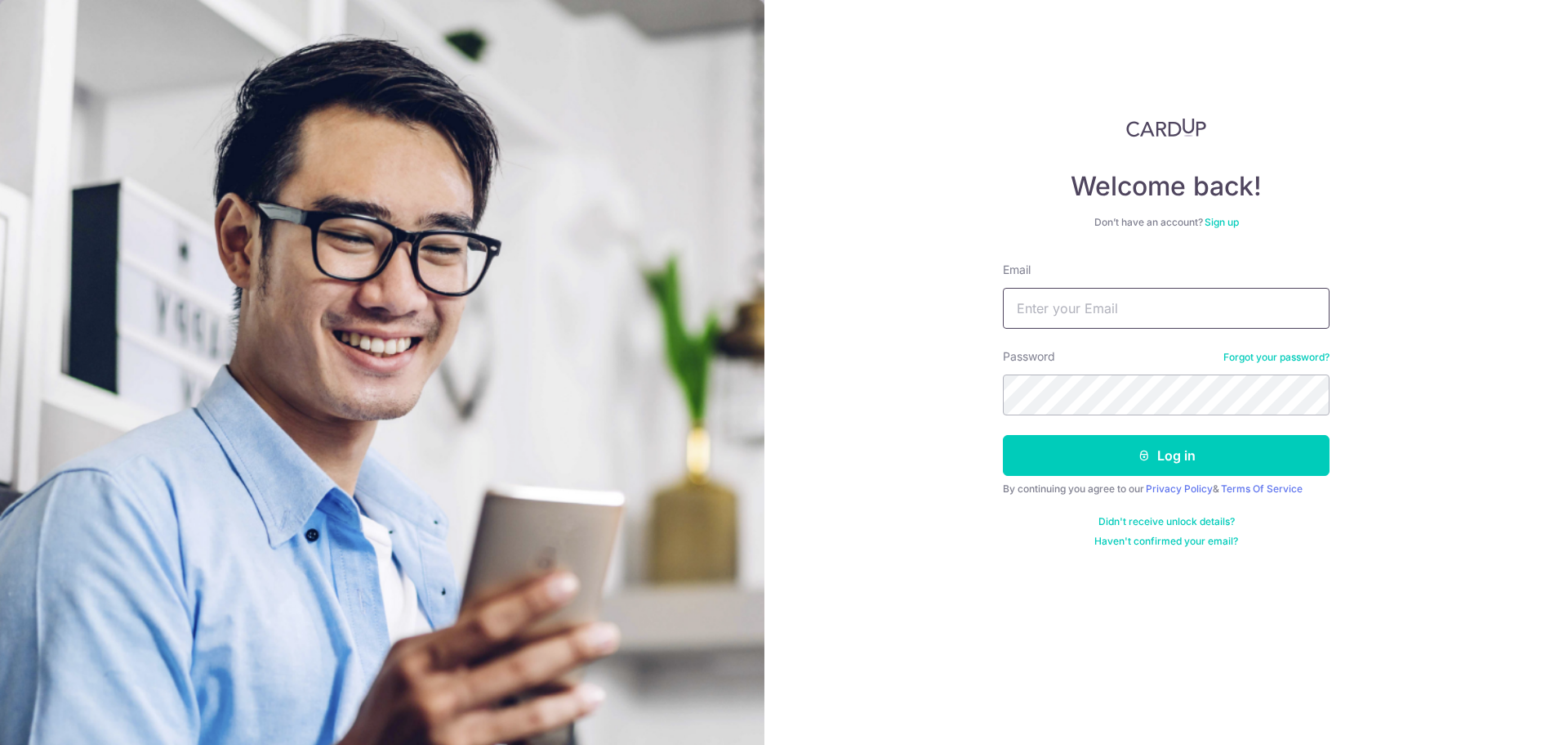
type input "chan.celine7@gmail.com"
click at [1172, 443] on button "Log in" at bounding box center [1166, 455] width 327 height 41
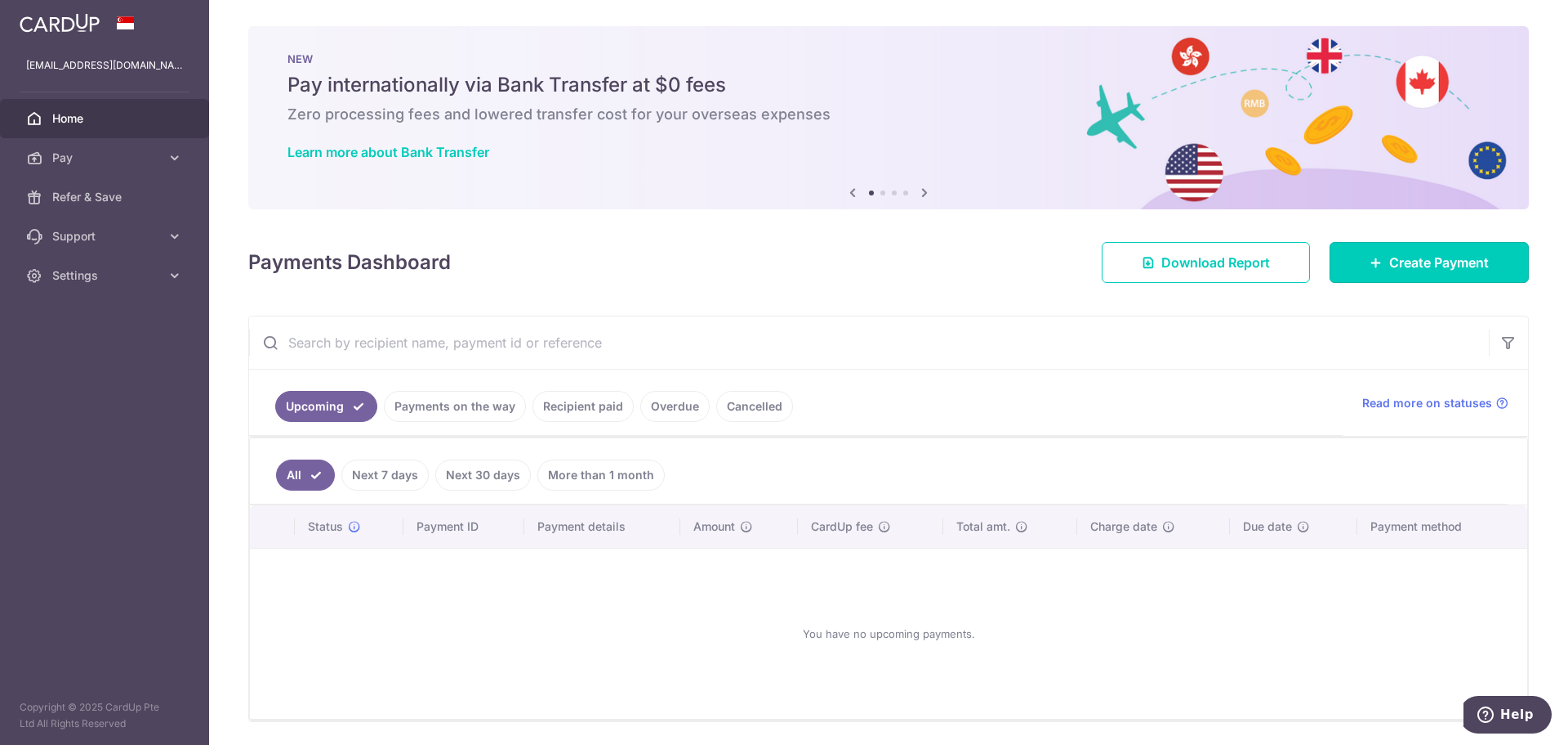
click at [1487, 250] on link "Create Payment" at bounding box center [1429, 262] width 200 height 41
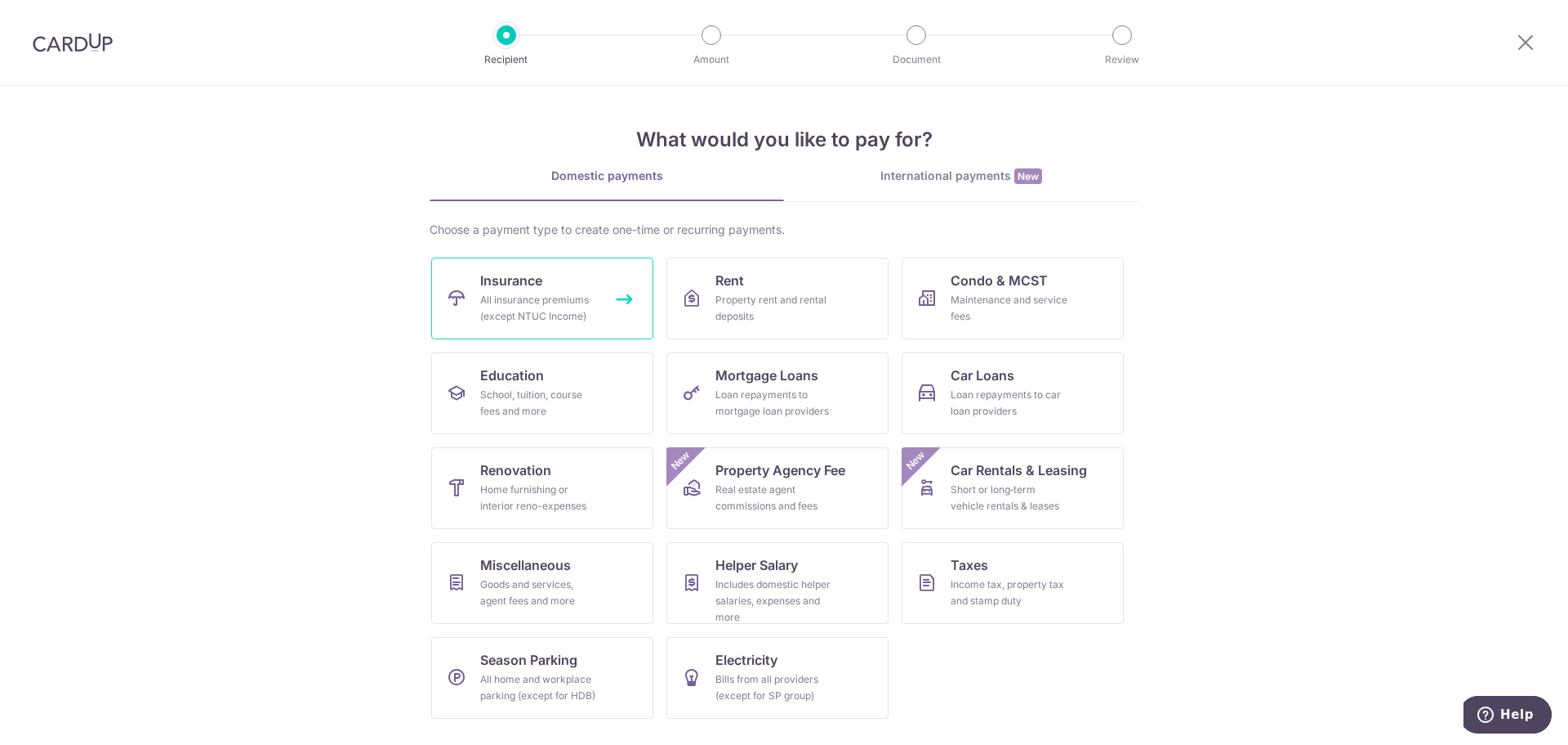
click at [579, 287] on link "Insurance All insurance premiums (except NTUC Income)" at bounding box center [542, 298] width 222 height 82
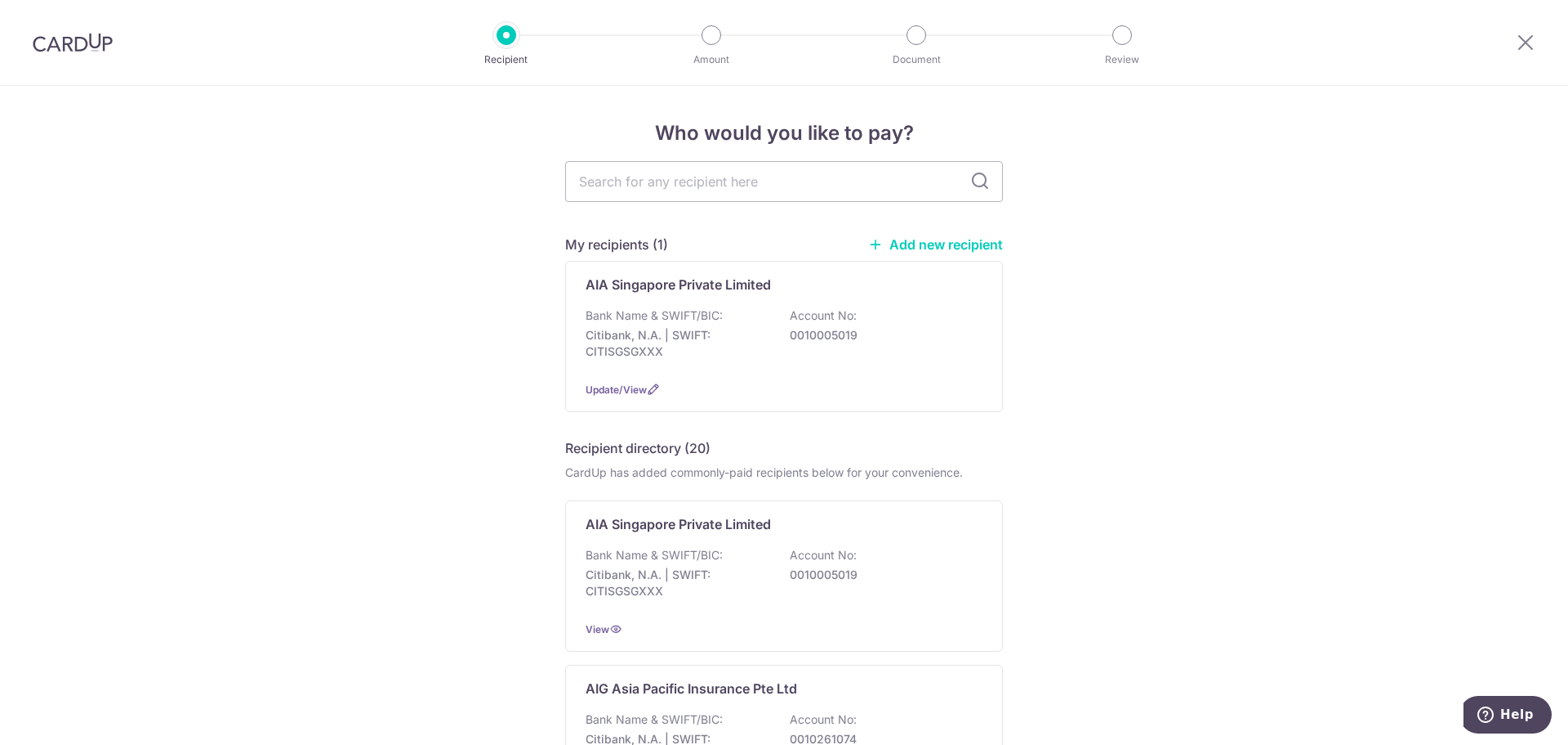
click at [874, 347] on div "Bank Name & SWIFT/BIC: Citibank, N.A. | SWIFT: CITISGSGXXX Account No: 00100050…" at bounding box center [784, 337] width 397 height 60
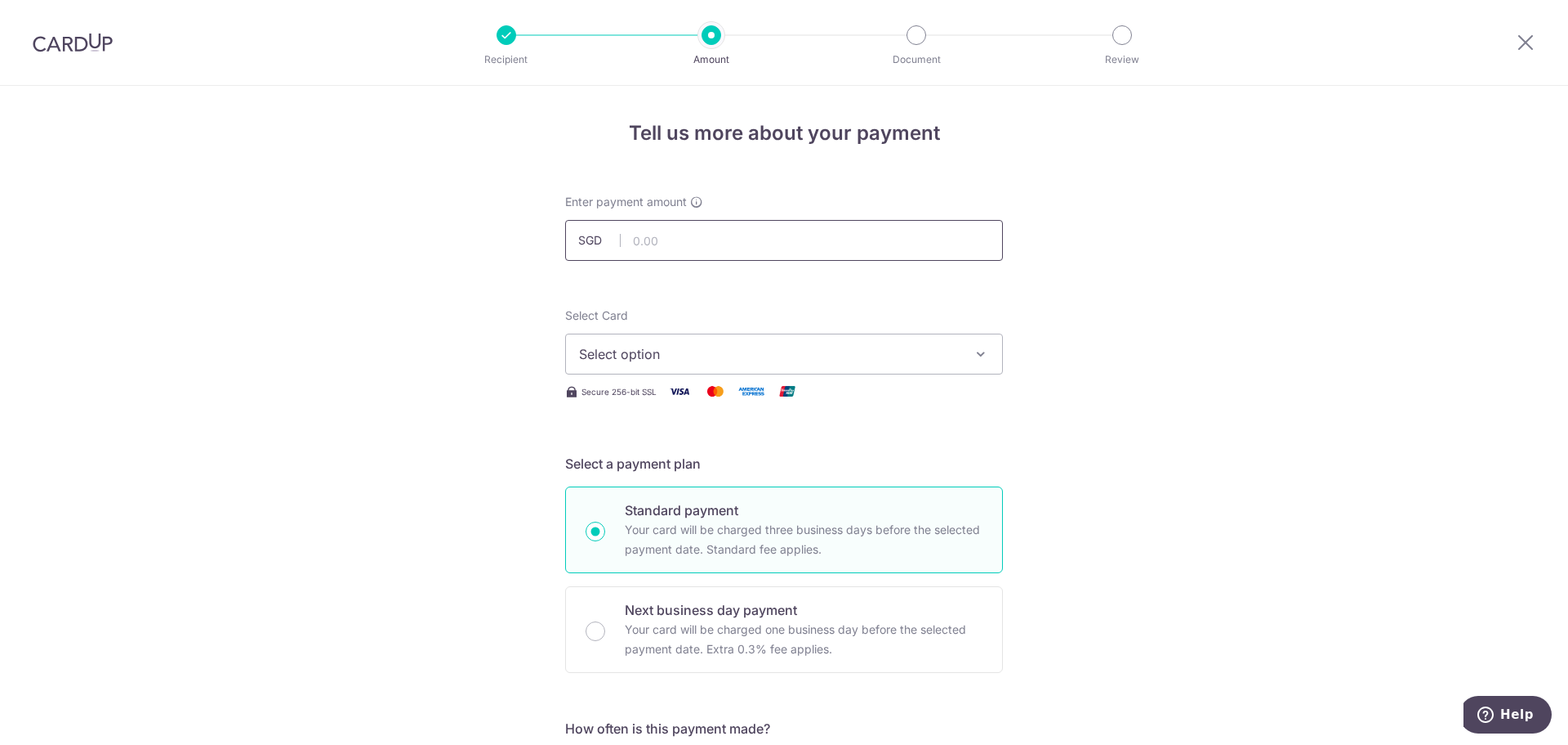
click at [677, 233] on input "text" at bounding box center [784, 240] width 438 height 41
type input "3,046.00"
click at [925, 375] on div "Select Card Select option Add credit card Your Cards **** 5512 **** 5907 **** 1…" at bounding box center [784, 354] width 438 height 94
click at [936, 358] on span "Select option" at bounding box center [769, 353] width 380 height 20
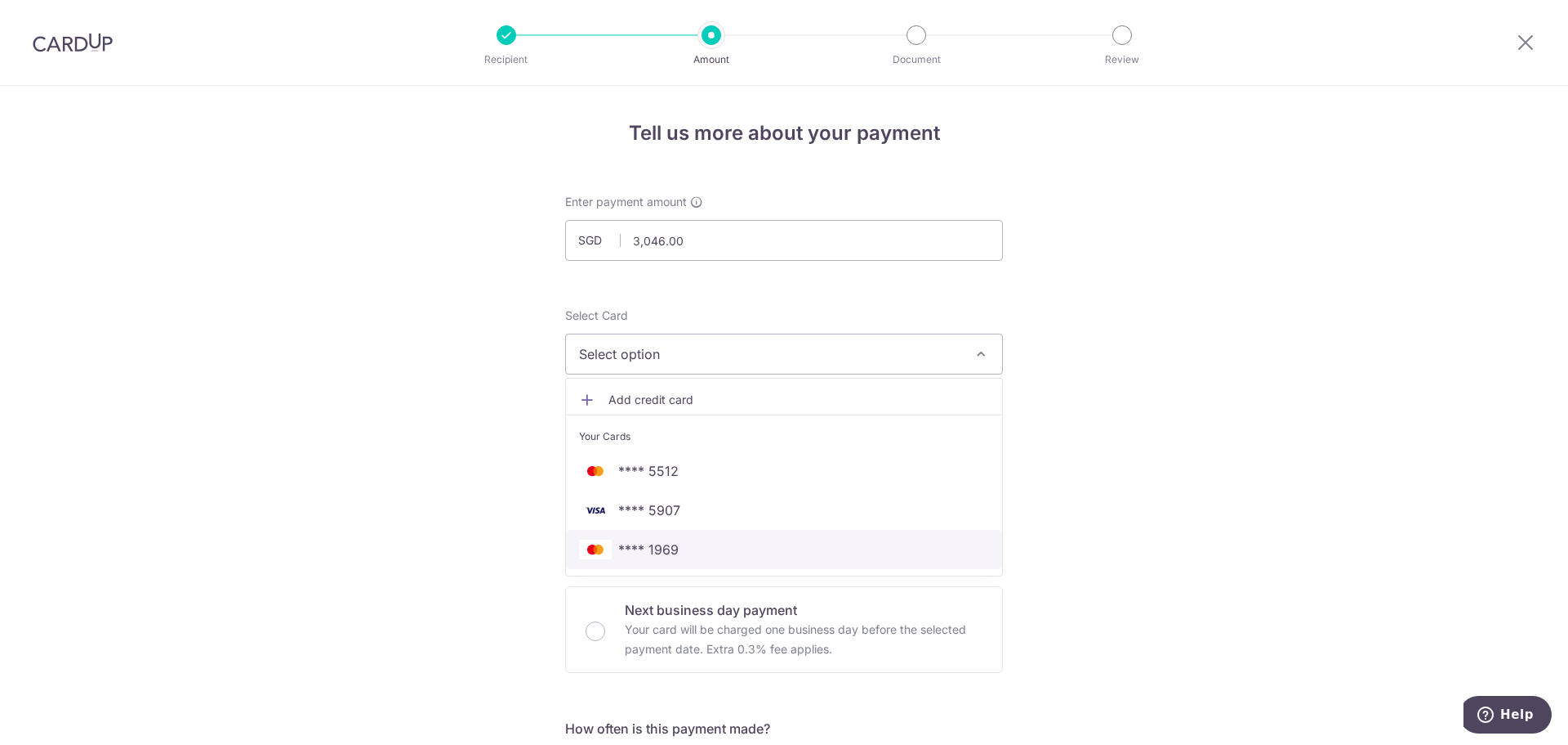
click at [660, 549] on span "**** 1969" at bounding box center [648, 549] width 60 height 20
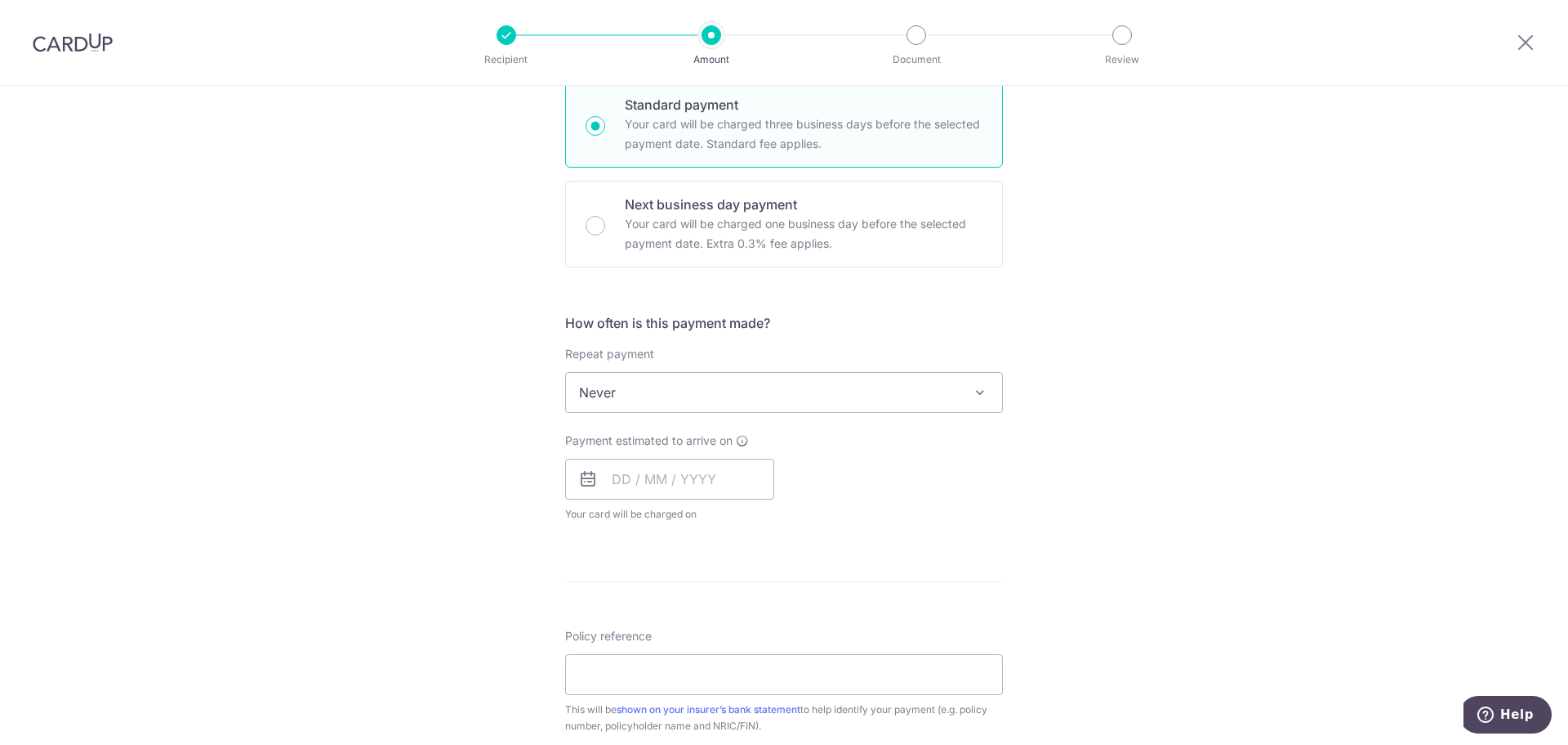
scroll to position [409, 0]
click at [693, 474] on input "text" at bounding box center [670, 476] width 209 height 41
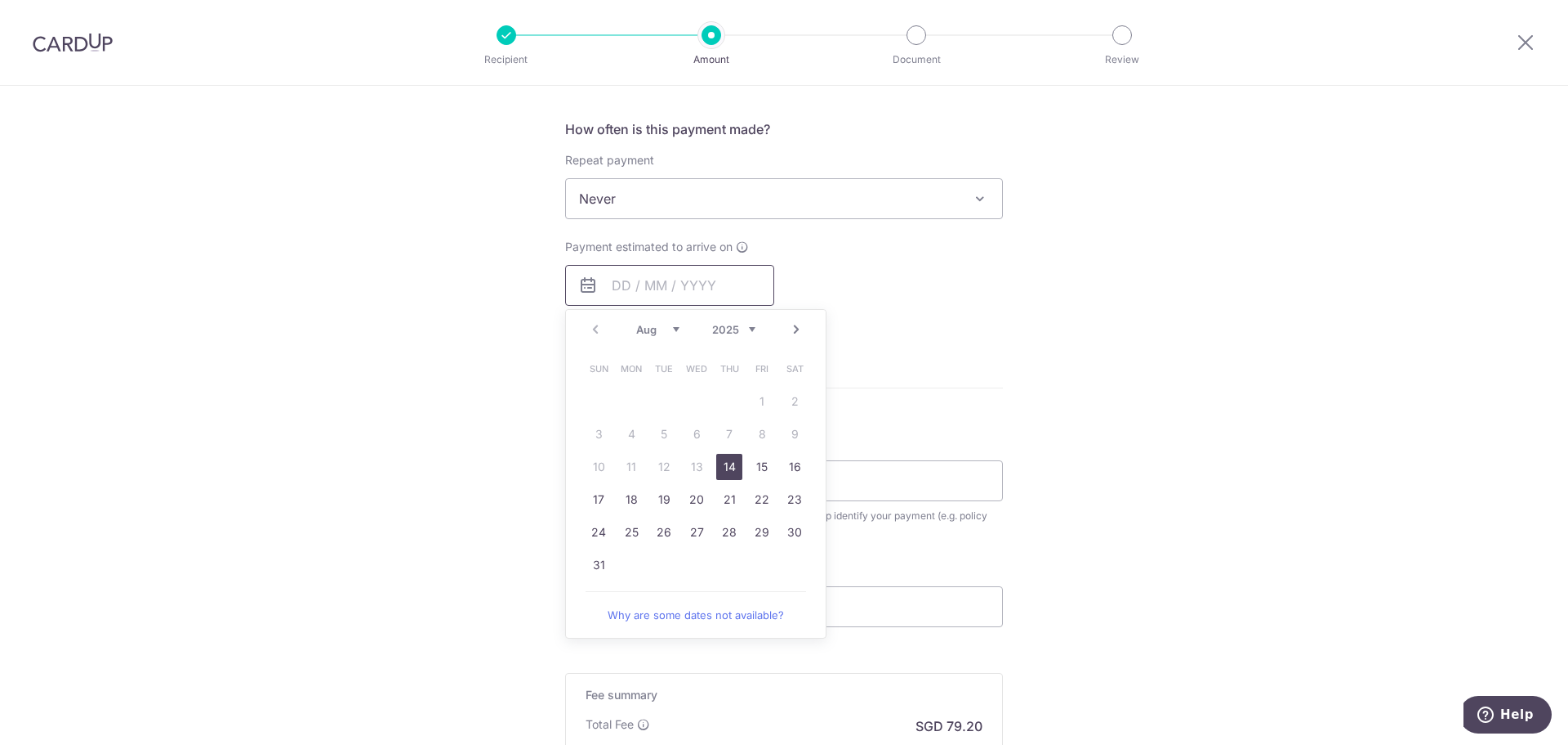
scroll to position [654, 0]
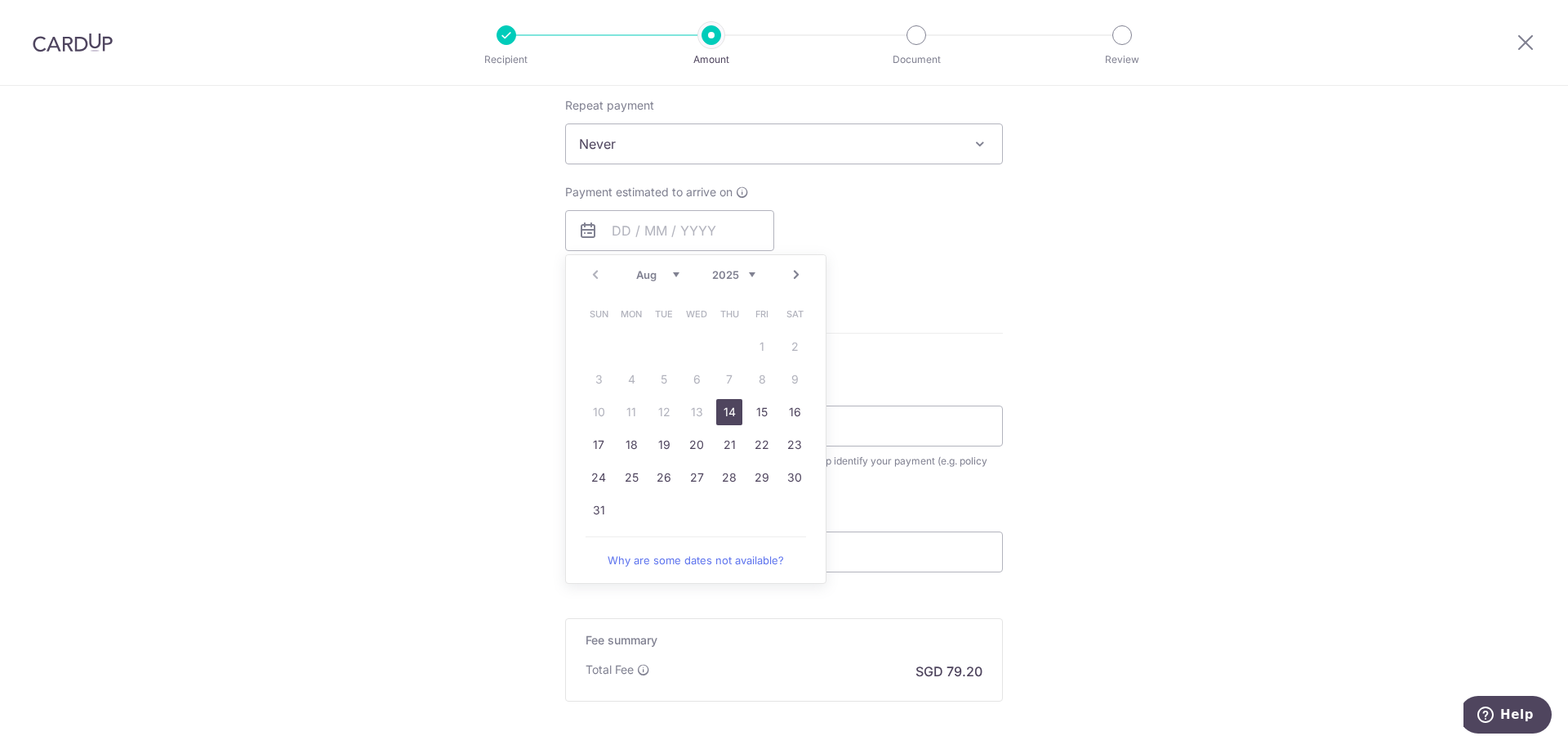
drag, startPoint x: 730, startPoint y: 406, endPoint x: 1243, endPoint y: 431, distance: 513.6
click at [730, 406] on link "14" at bounding box center [729, 412] width 26 height 26
type input "[DATE]"
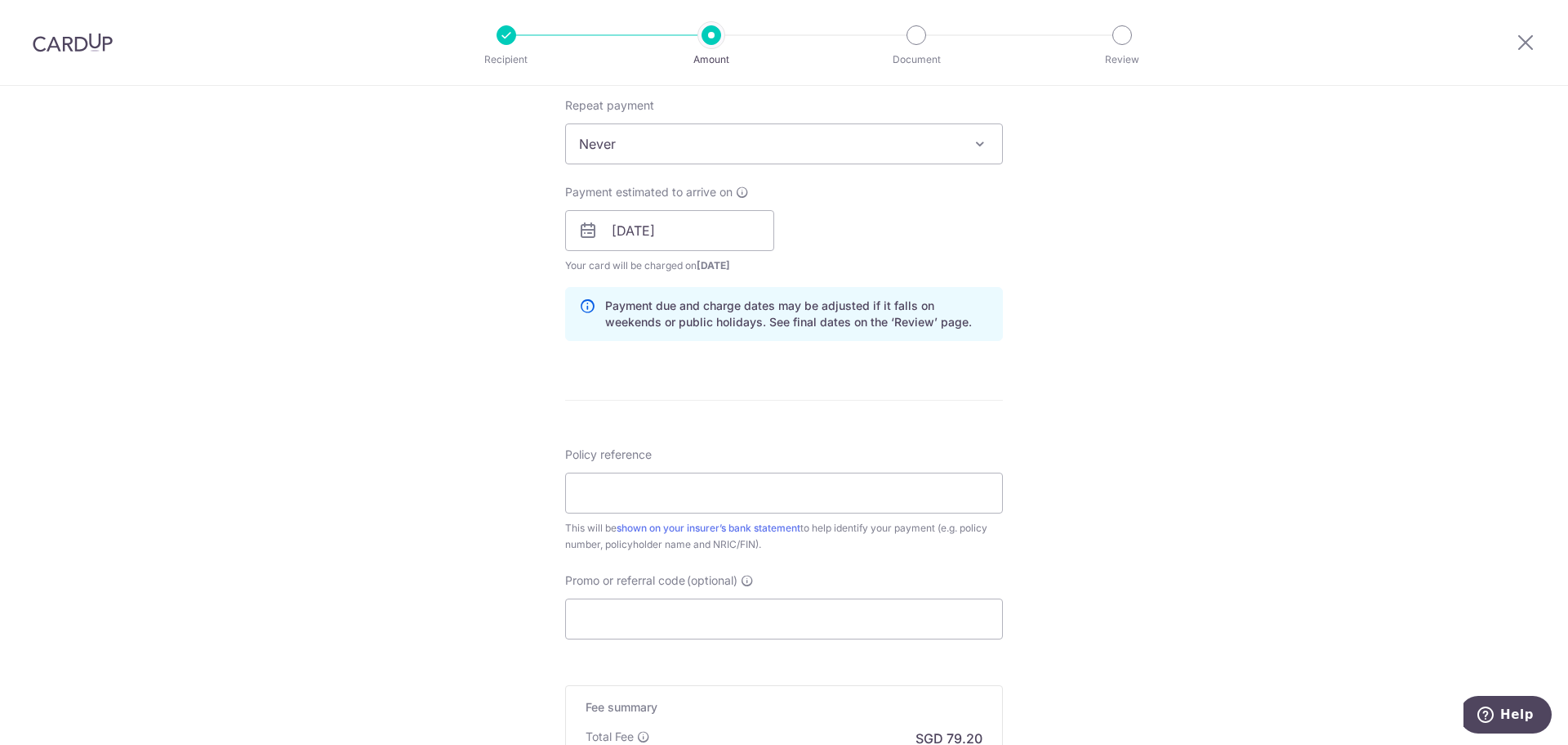
click at [1243, 431] on div "Tell us more about your payment Enter payment amount SGD 3,046.00 3046.00 Selec…" at bounding box center [784, 205] width 1568 height 1546
click at [771, 493] on input "Policy reference" at bounding box center [784, 493] width 438 height 41
click at [800, 494] on input "Policy reference" at bounding box center [784, 493] width 438 height 41
paste input "L540374319"
type input "L540374319"
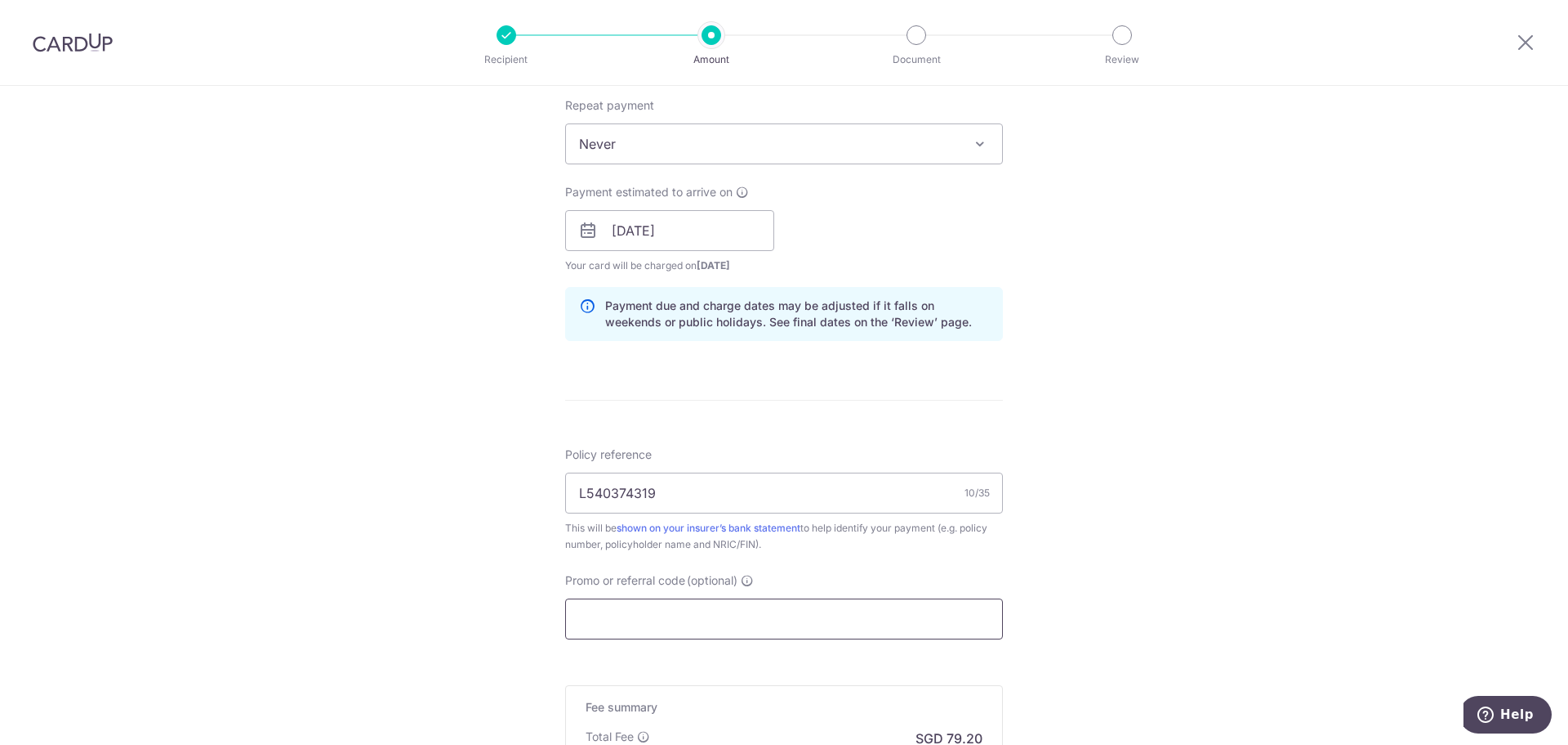
click at [795, 617] on input "Promo or referral code (optional)" at bounding box center [784, 618] width 438 height 41
paste input "MLTAX25R"
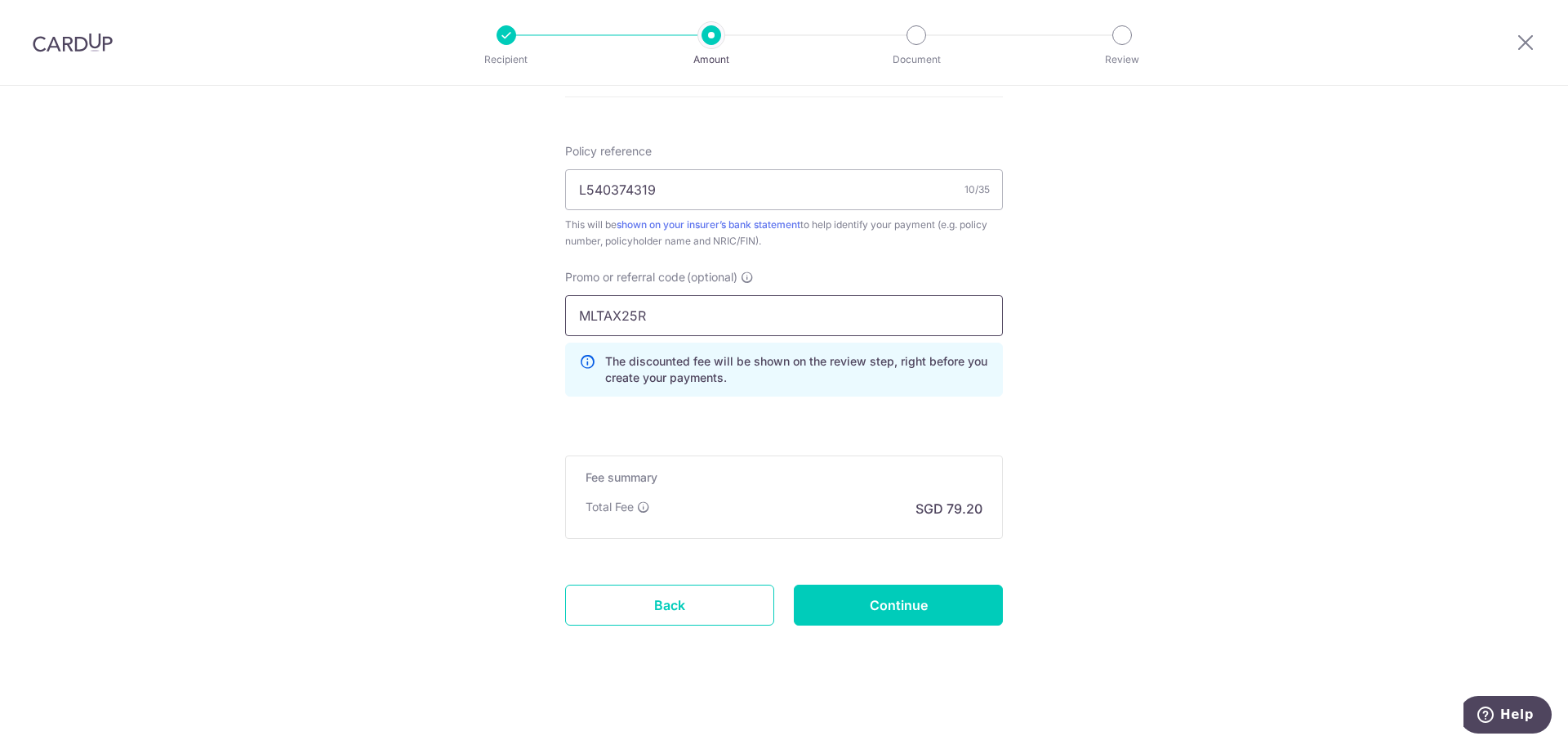
scroll to position [961, 0]
type input "MLTAX25R"
click at [888, 593] on input "Continue" at bounding box center [898, 601] width 209 height 41
type input "Create Schedule"
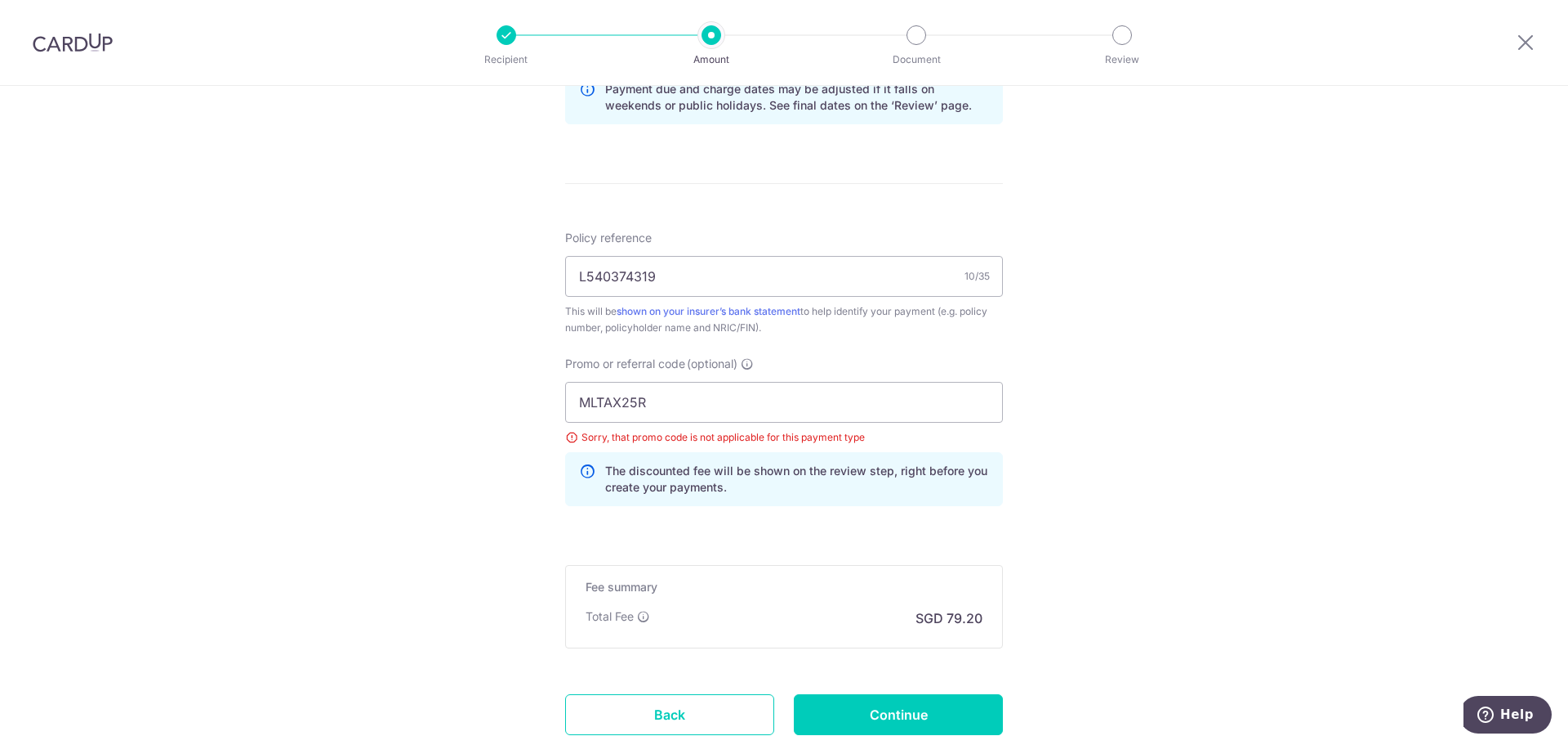
scroll to position [901, 0]
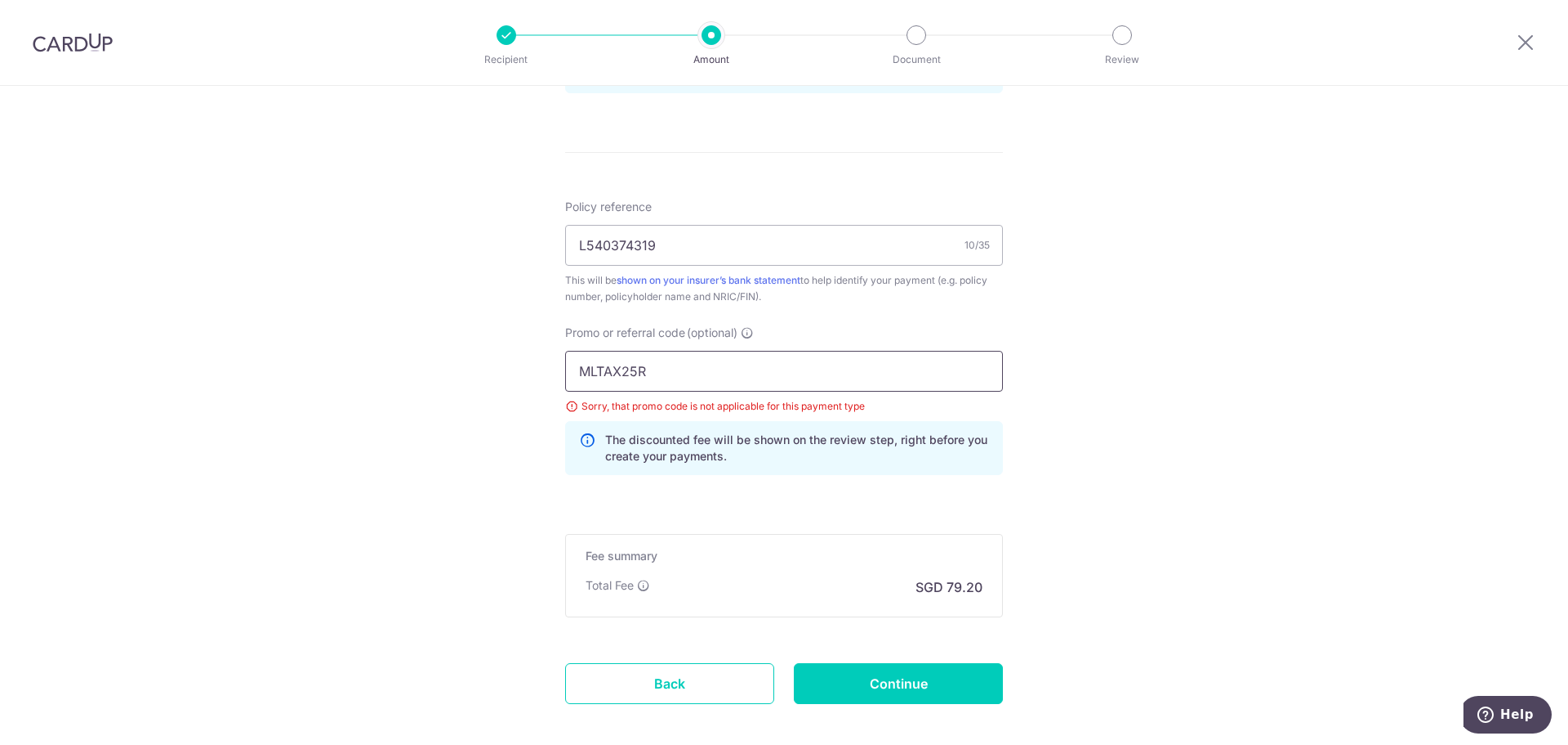
click at [628, 374] on input "MLTAX25R" at bounding box center [784, 371] width 438 height 41
click at [655, 366] on input "MLTAX25R" at bounding box center [784, 371] width 438 height 41
paste input "CTAX25N"
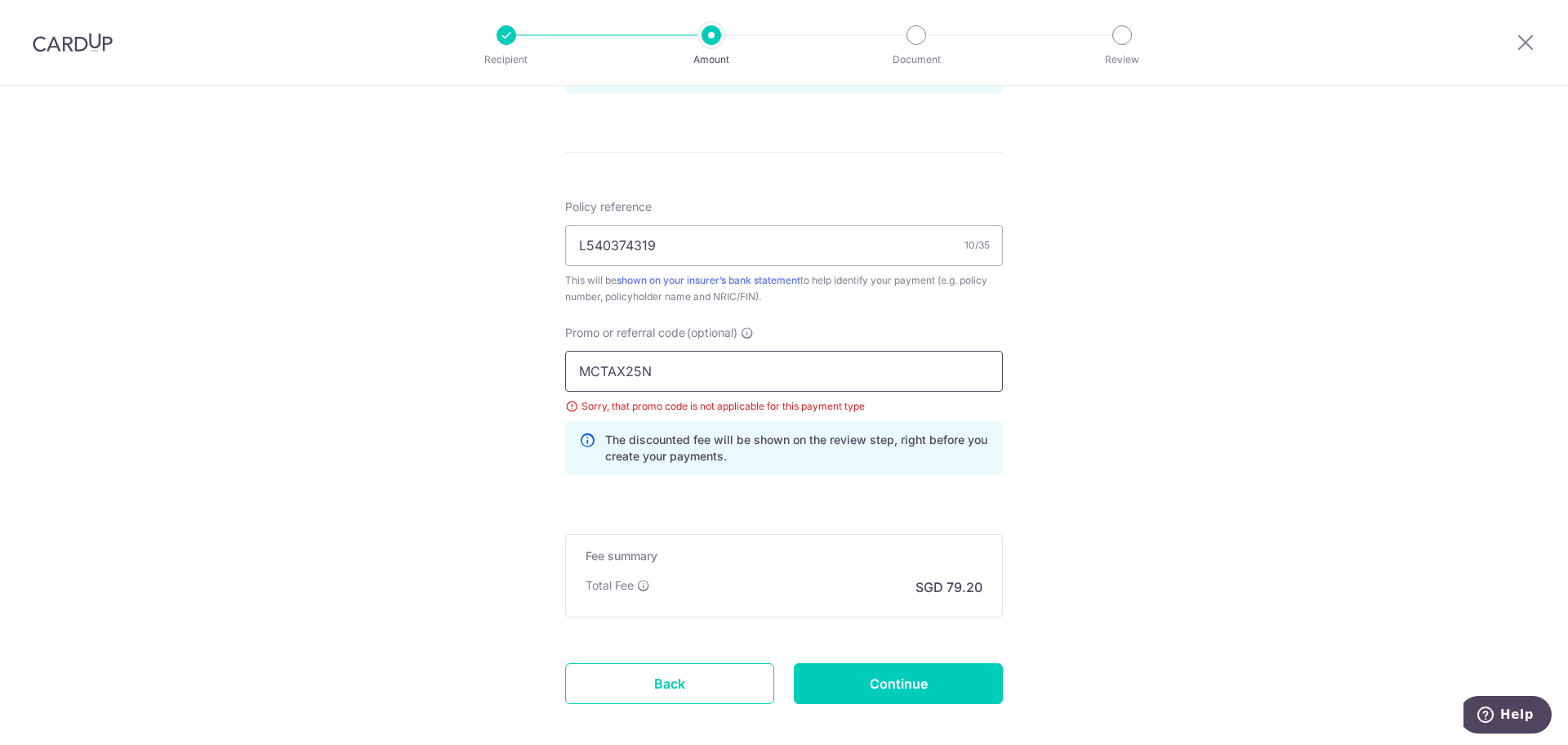
type input "MCTAX25N"
click at [933, 697] on input "Continue" at bounding box center [898, 683] width 209 height 41
type input "Update Schedule"
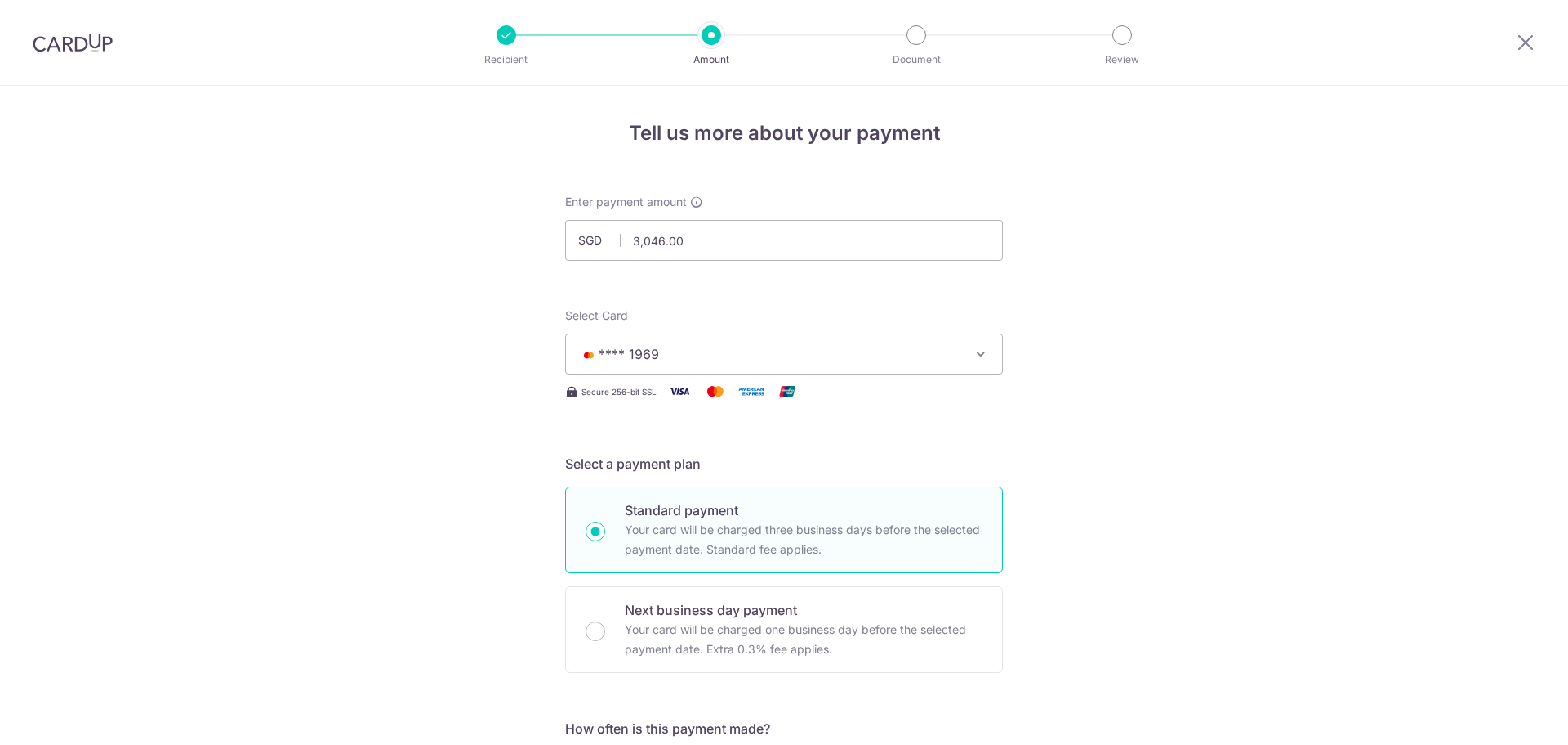
scroll to position [984, 0]
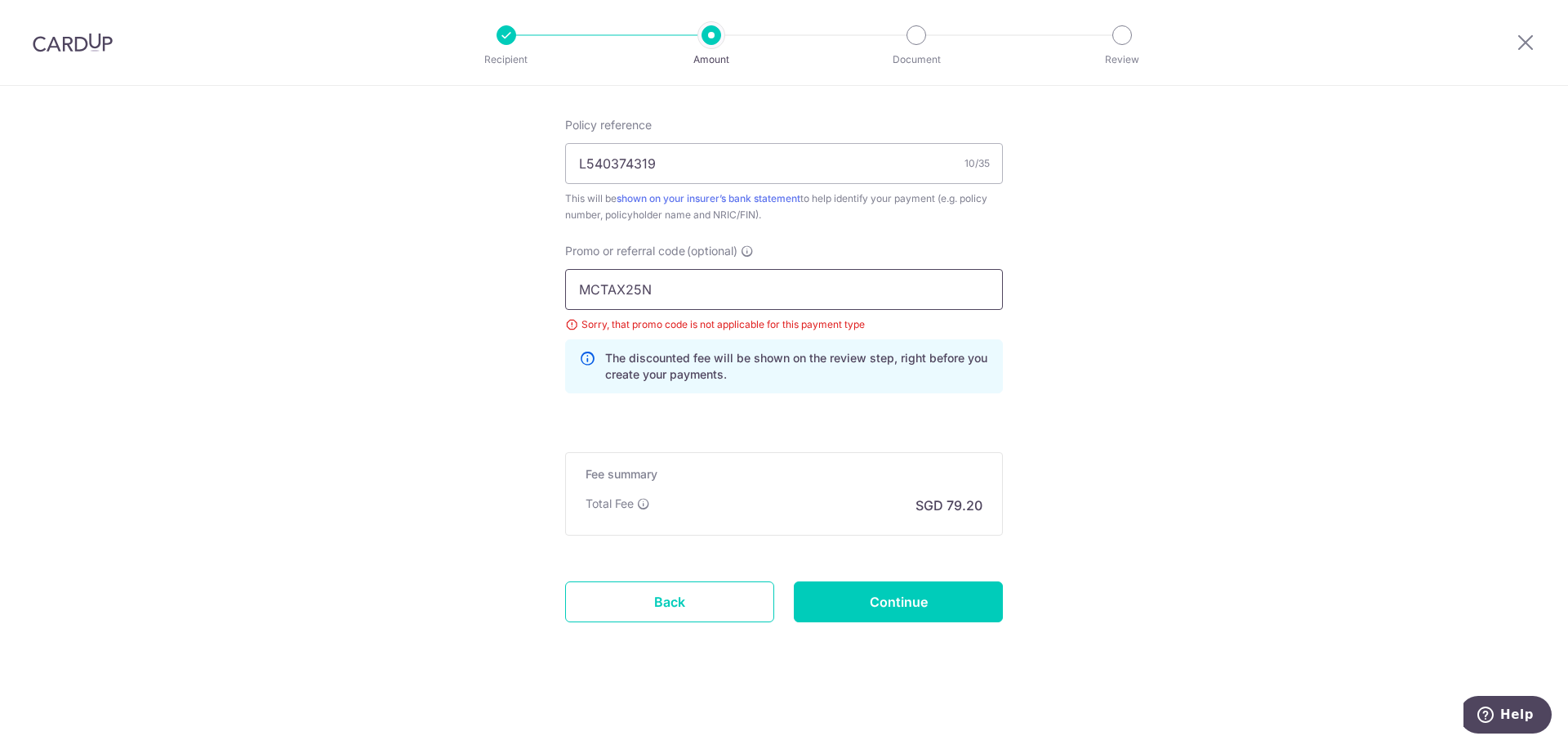
click at [608, 285] on input "MCTAX25N" at bounding box center [784, 290] width 438 height 41
paste input "text"
type input "MCTAX25"
click at [894, 599] on input "Continue" at bounding box center [898, 601] width 209 height 41
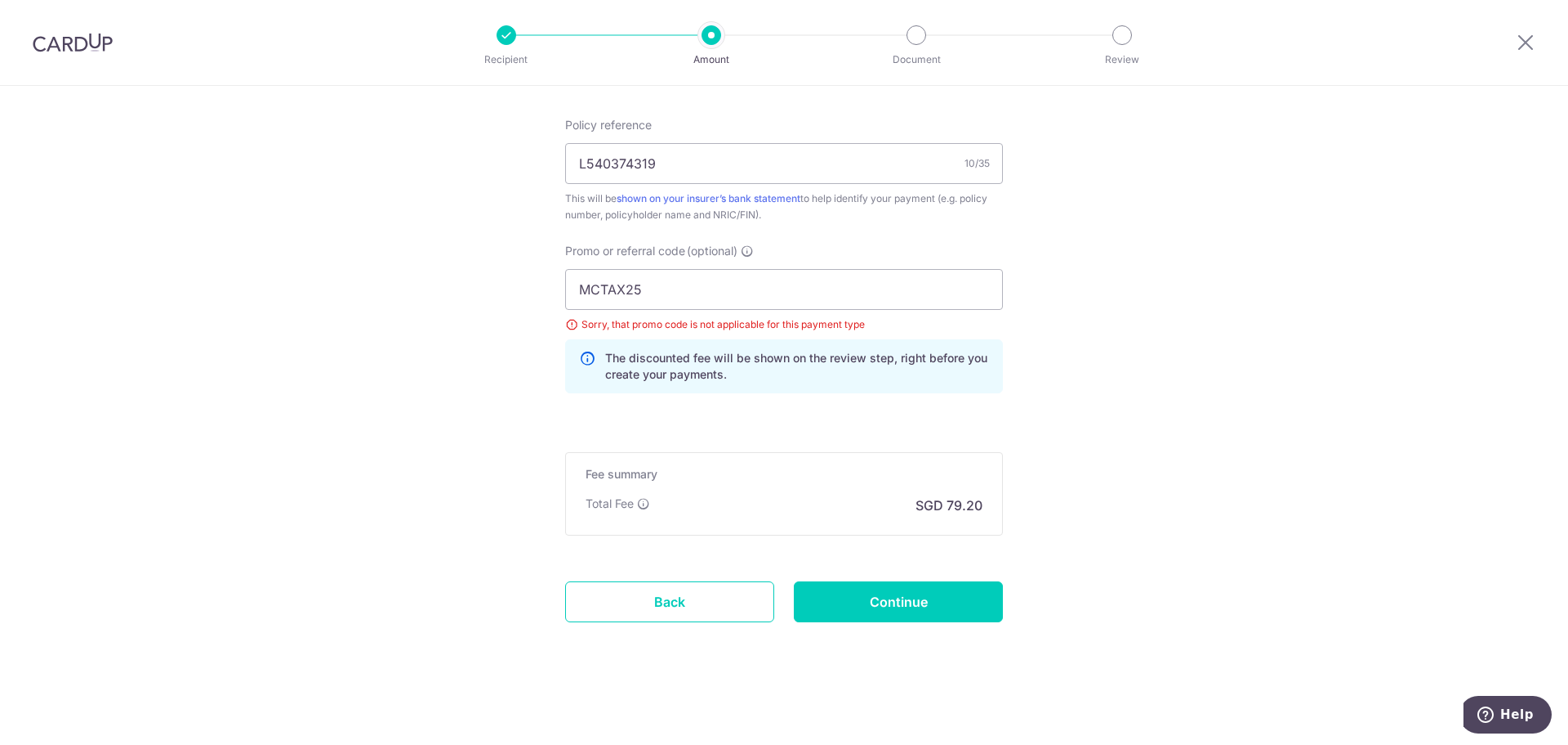
type input "Update Schedule"
click at [594, 283] on input "MCTAX25" at bounding box center [784, 290] width 438 height 41
type input "OFF225"
click at [948, 598] on input "Continue" at bounding box center [898, 601] width 209 height 41
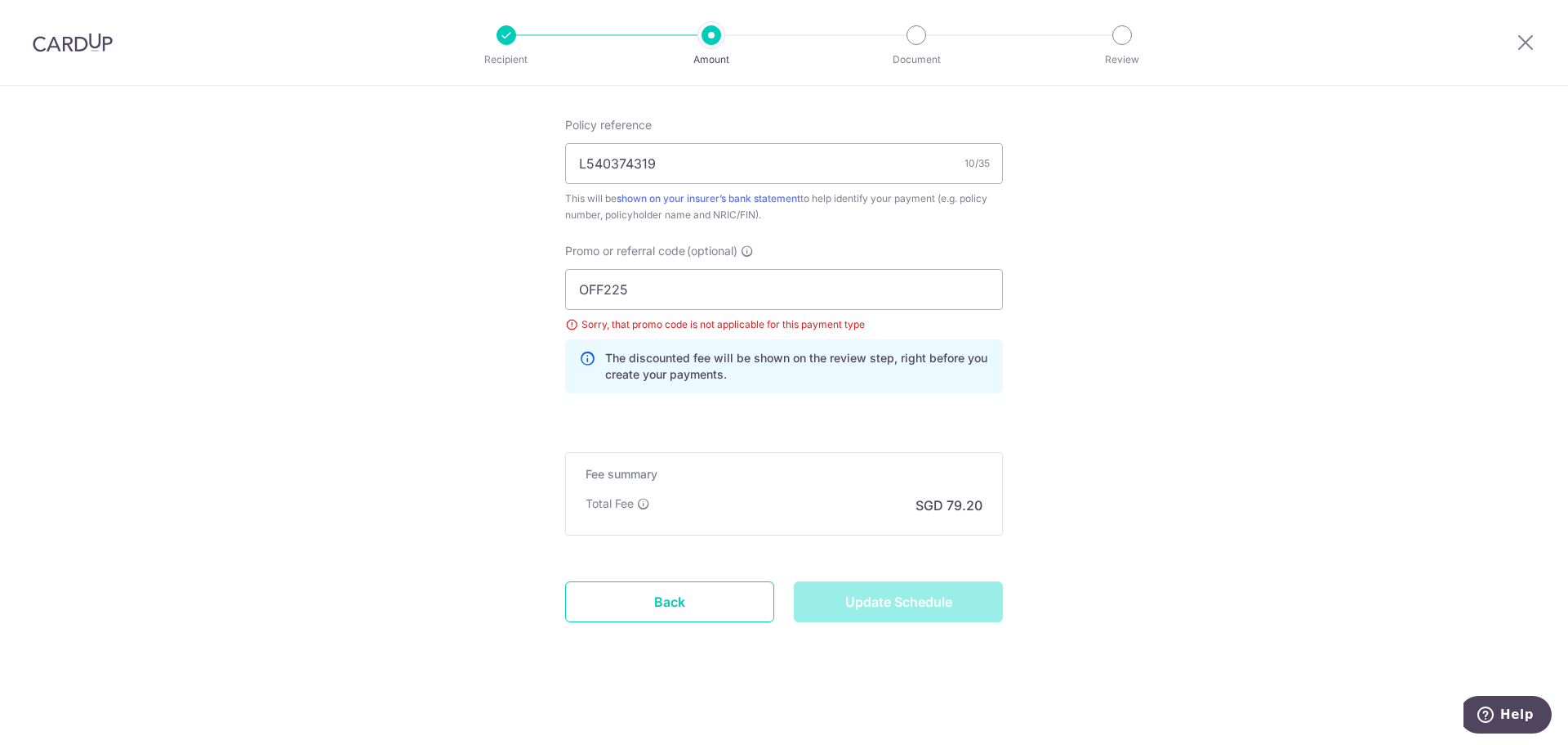
type input "Update Schedule"
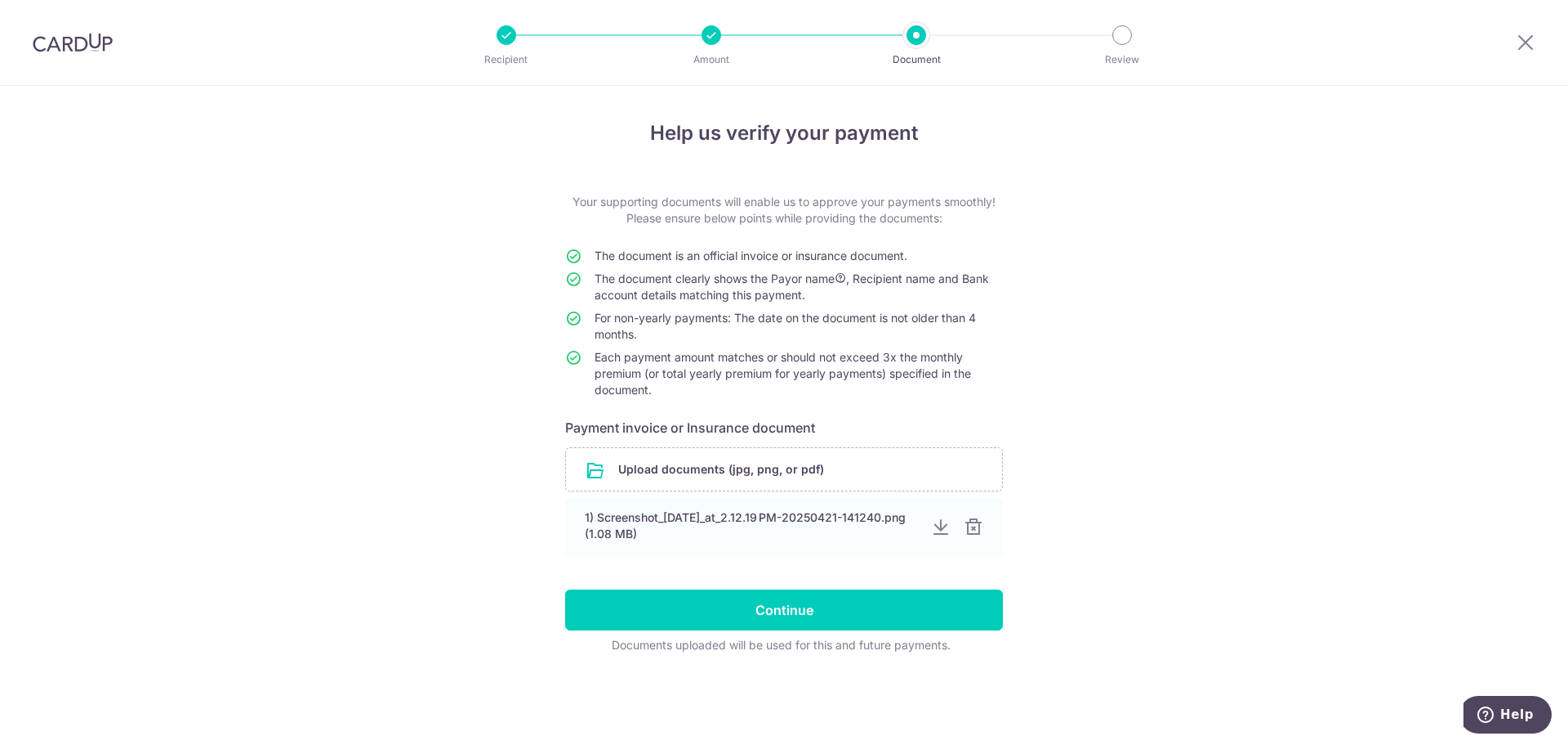
click at [835, 474] on input "file" at bounding box center [784, 469] width 436 height 42
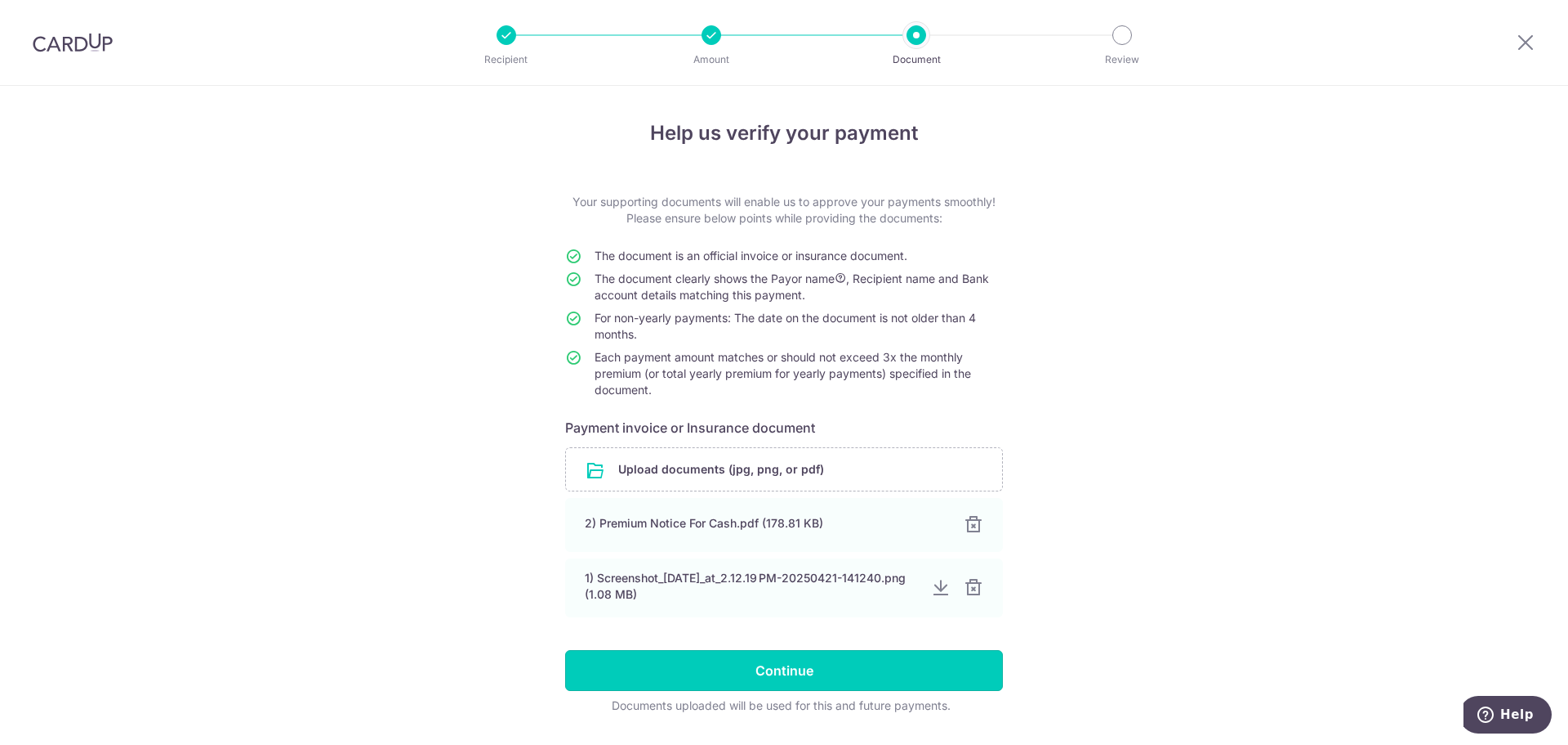
click at [882, 658] on input "Continue" at bounding box center [784, 670] width 438 height 41
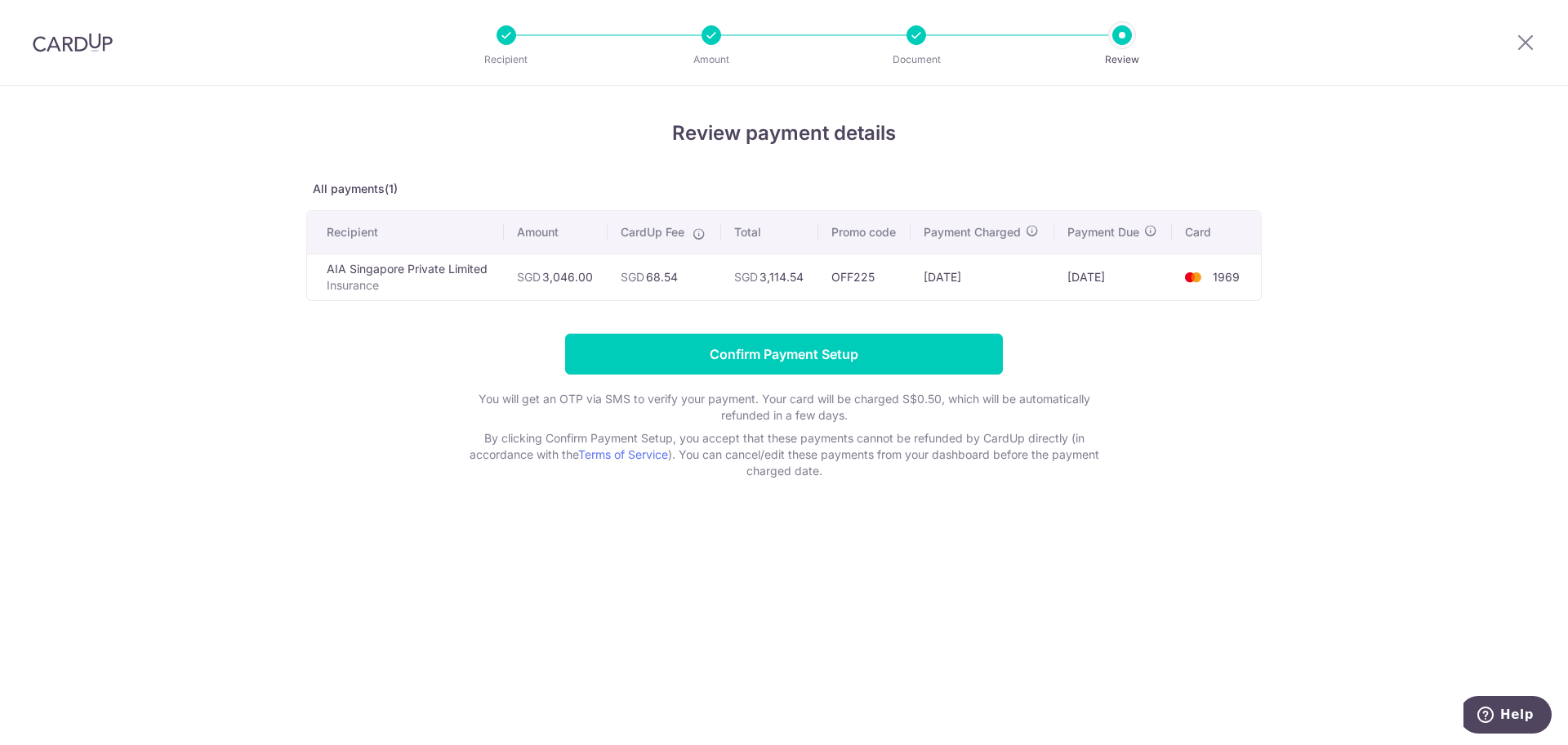
click at [731, 377] on form "Confirm Payment Setup You will get an OTP via SMS to verify your payment. Your …" at bounding box center [784, 406] width 956 height 145
click at [777, 356] on input "Confirm Payment Setup" at bounding box center [784, 354] width 438 height 41
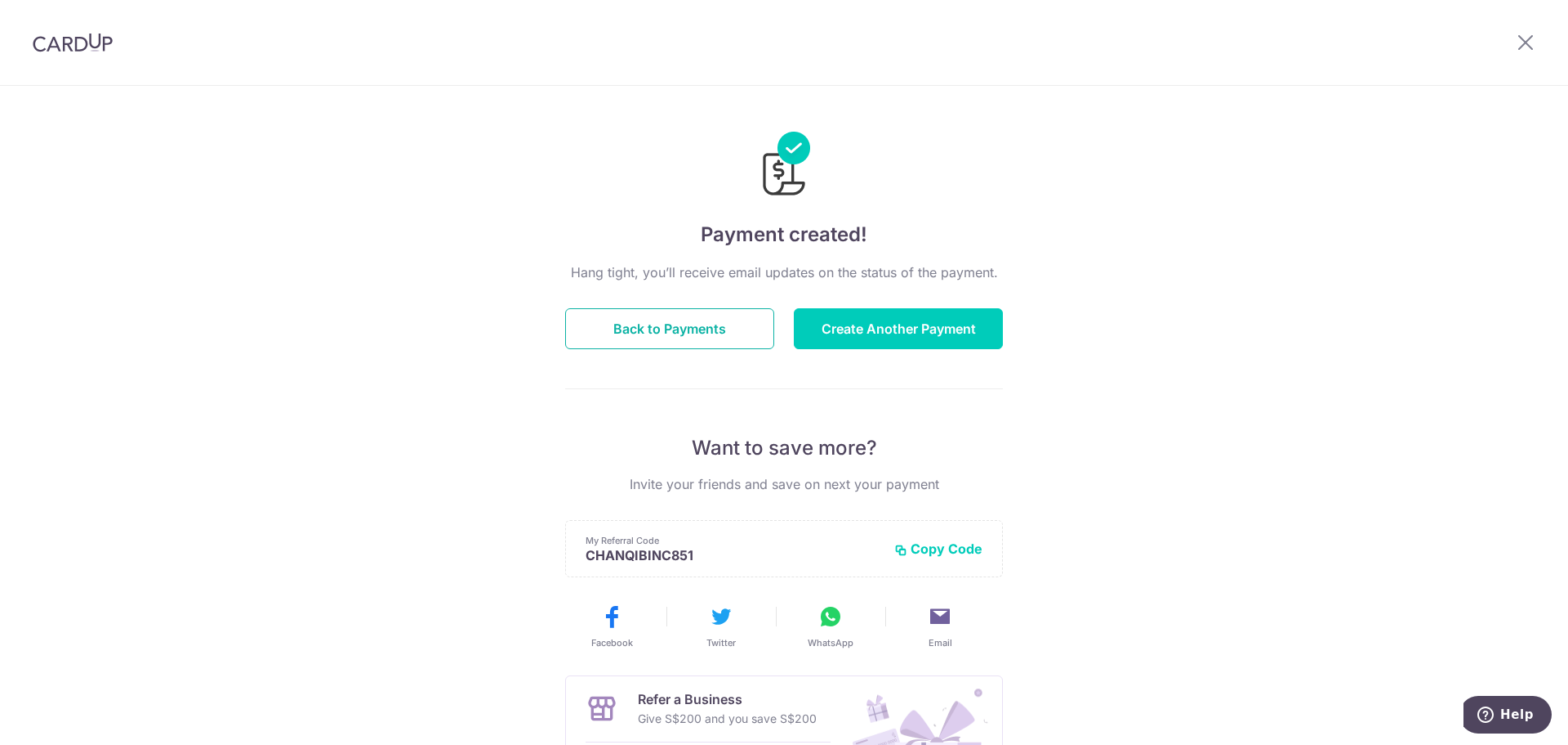
click at [622, 335] on button "Back to Payments" at bounding box center [670, 329] width 209 height 41
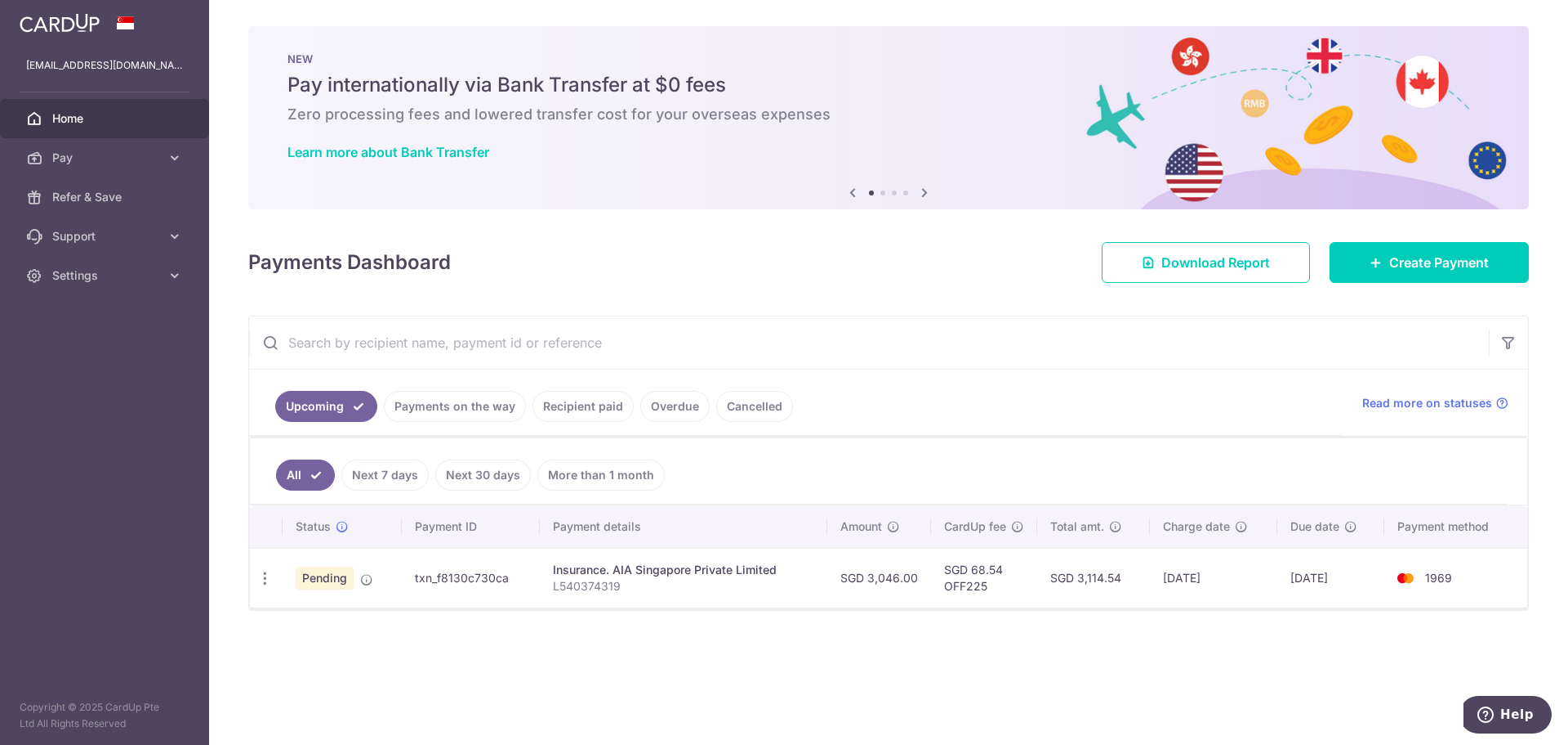
click at [981, 567] on td "SGD 68.54 OFF225" at bounding box center [984, 578] width 106 height 59
click at [1071, 616] on div "× Pause Schedule Pause all future payments in this series Pause just this one p…" at bounding box center [888, 372] width 1359 height 745
click at [981, 564] on td "SGD 68.54 OFF225" at bounding box center [984, 578] width 106 height 59
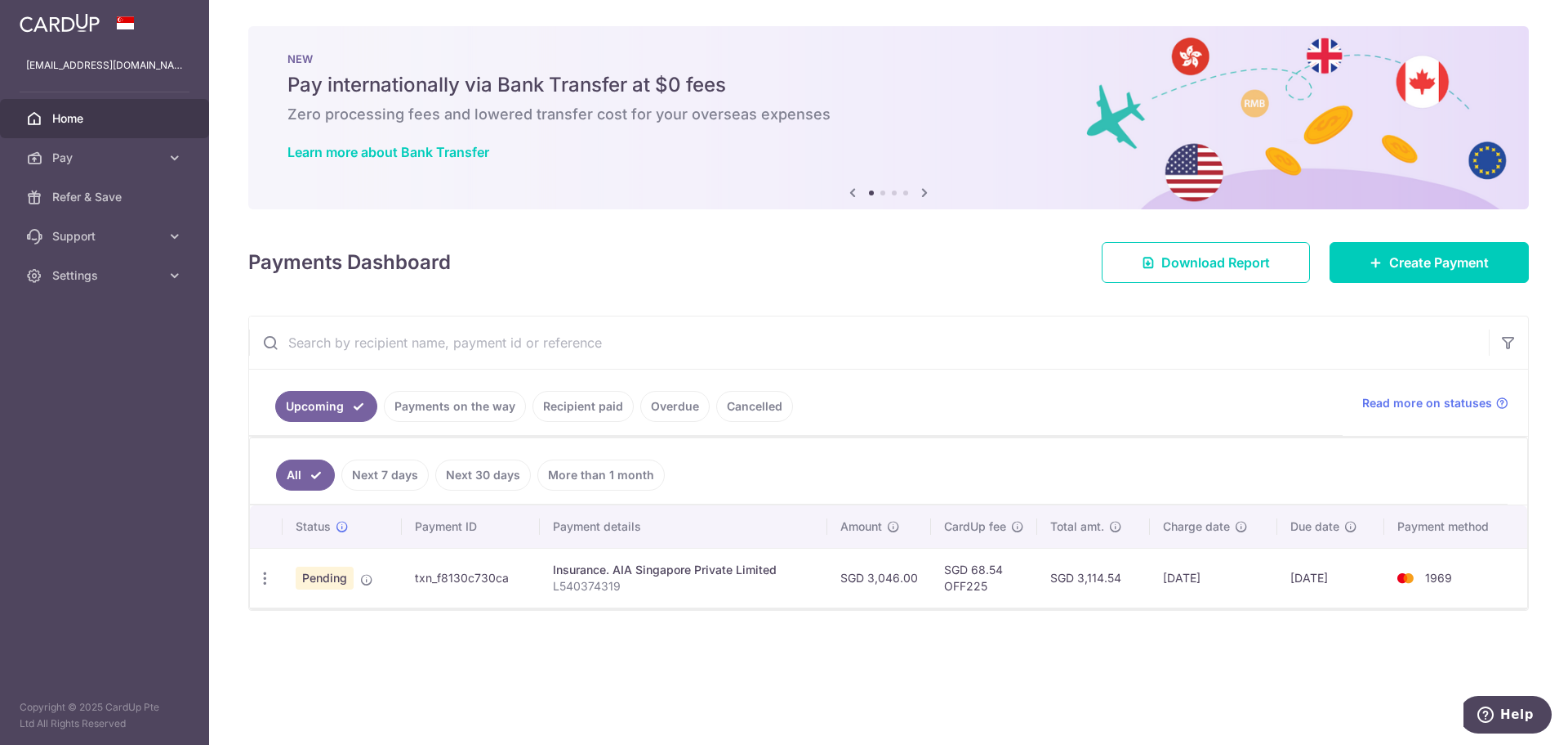
copy td "68.54"
